Goal: Navigation & Orientation: Find specific page/section

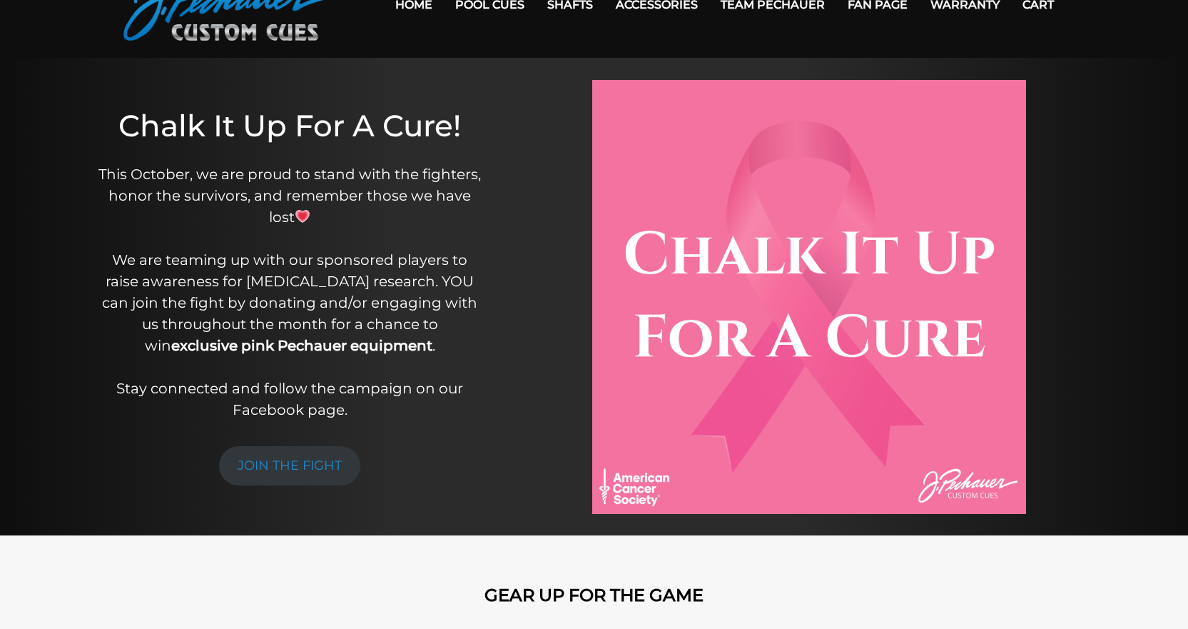
scroll to position [56, 0]
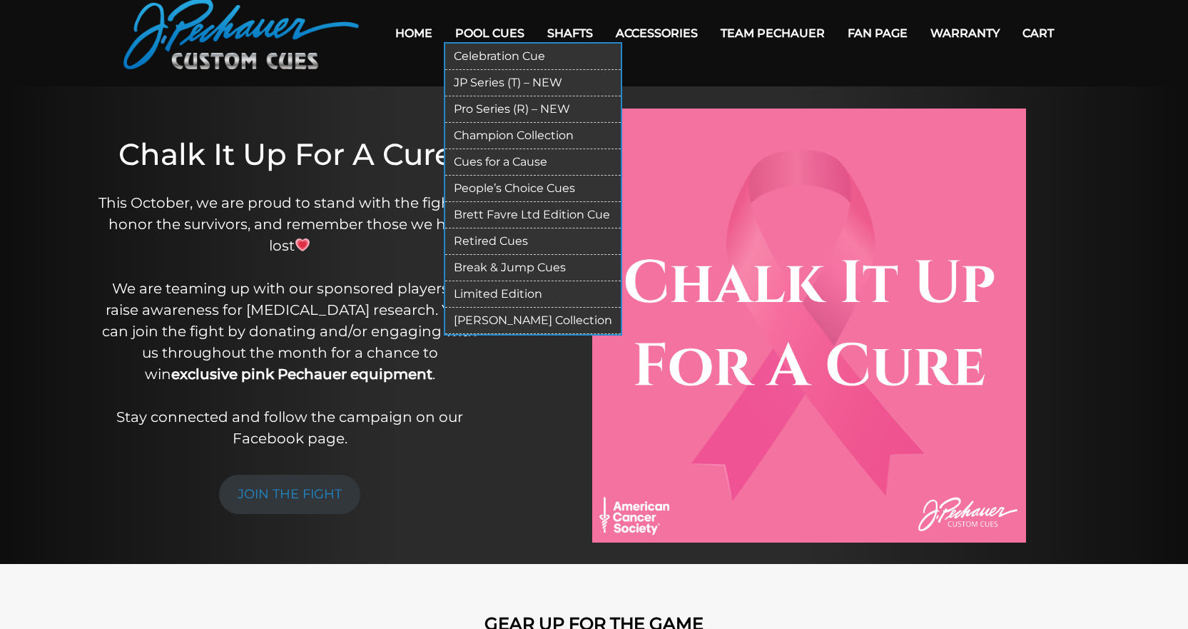
click at [500, 163] on link "Cues for a Cause" at bounding box center [533, 162] width 176 height 26
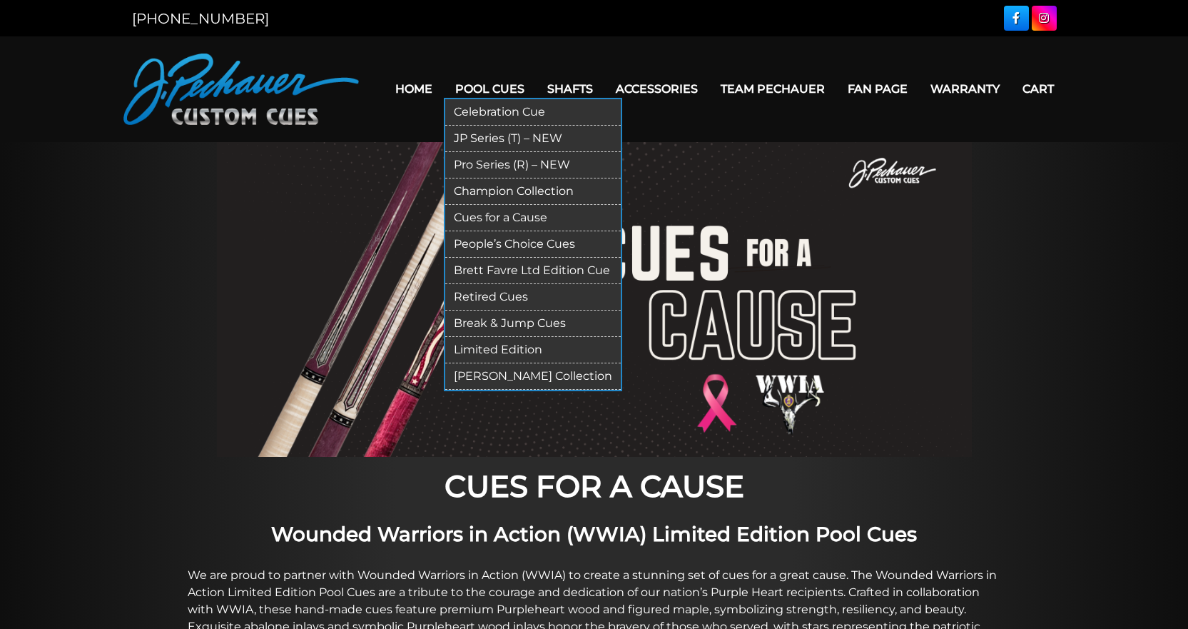
click at [522, 188] on link "Champion Collection" at bounding box center [533, 191] width 176 height 26
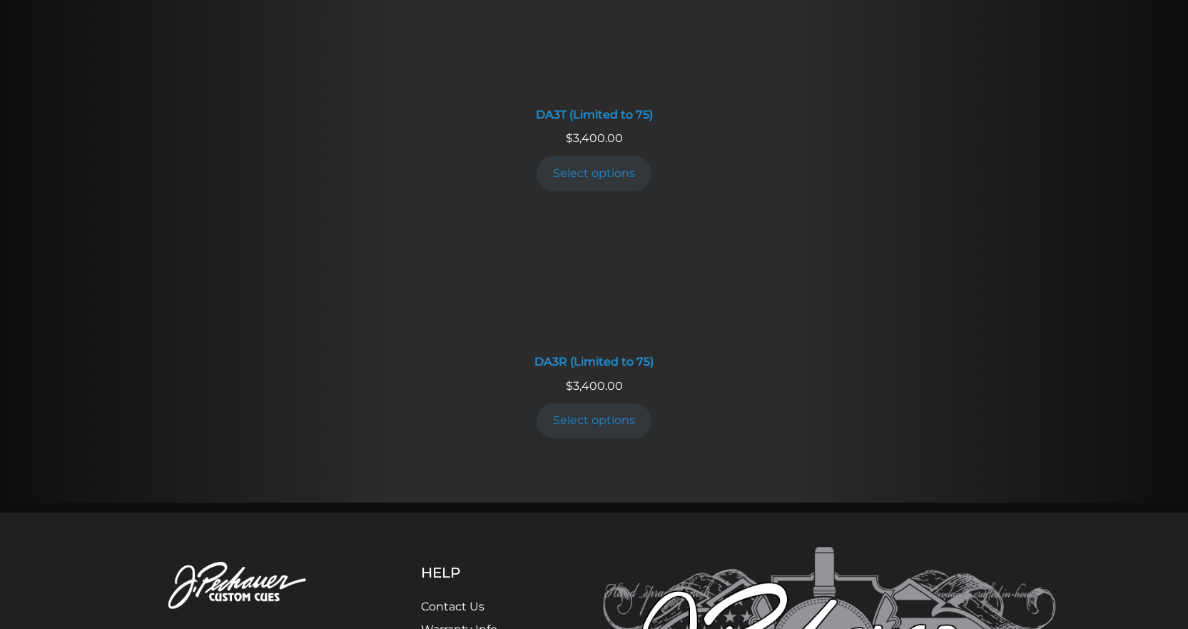
scroll to position [2863, 0]
